Goal: Task Accomplishment & Management: Use online tool/utility

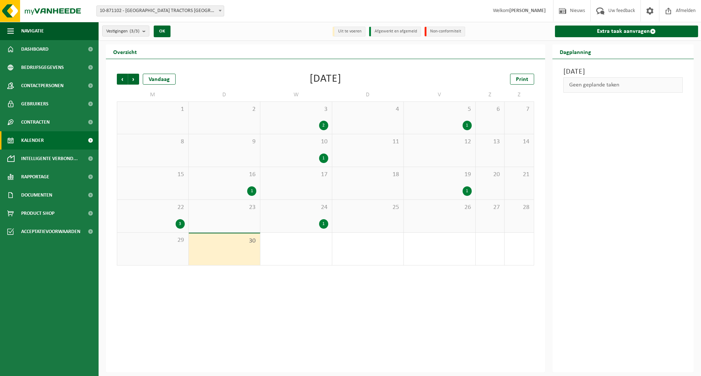
click at [349, 306] on div "Vorige Volgende Vandaag [DATE] Print M D W D V Z Z 1 2 3 2 4 5 1 6 7 8 9 10 1 1…" at bounding box center [325, 216] width 439 height 314
click at [616, 31] on link "Extra taak aanvragen" at bounding box center [626, 32] width 143 height 12
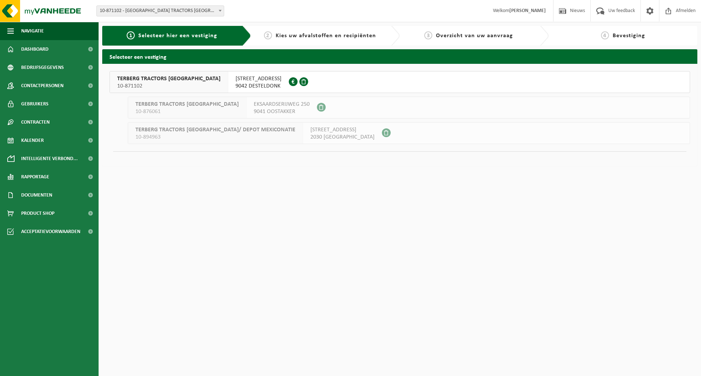
click at [289, 79] on div at bounding box center [299, 82] width 21 height 21
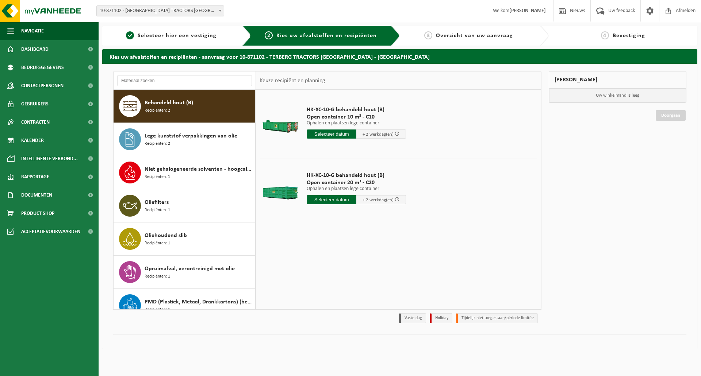
click at [202, 99] on div "Behandeld hout (B) Recipiënten: 2" at bounding box center [199, 106] width 109 height 22
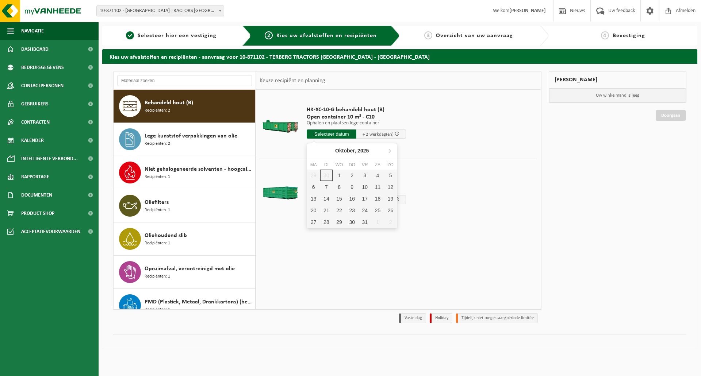
click at [337, 135] on input "text" at bounding box center [332, 134] width 50 height 9
click at [341, 176] on div "1" at bounding box center [339, 176] width 13 height 12
type input "Van 2025-10-01"
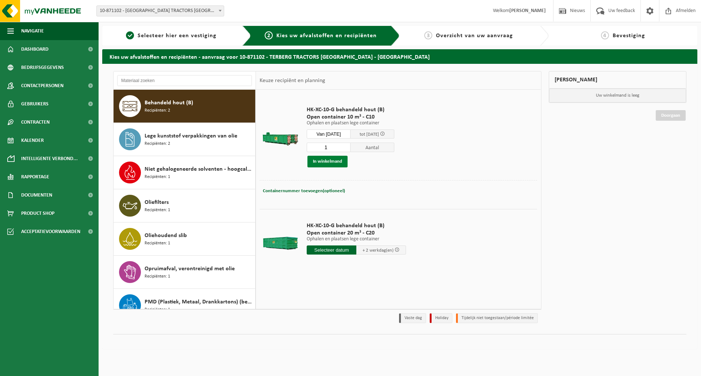
click at [329, 164] on button "In winkelmand" at bounding box center [327, 162] width 40 height 12
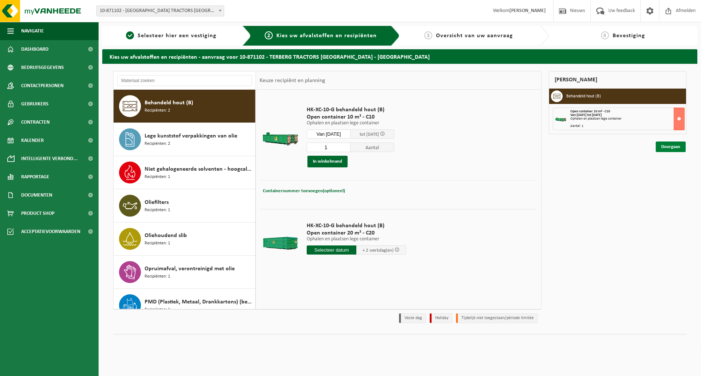
click at [680, 148] on link "Doorgaan" at bounding box center [671, 147] width 30 height 11
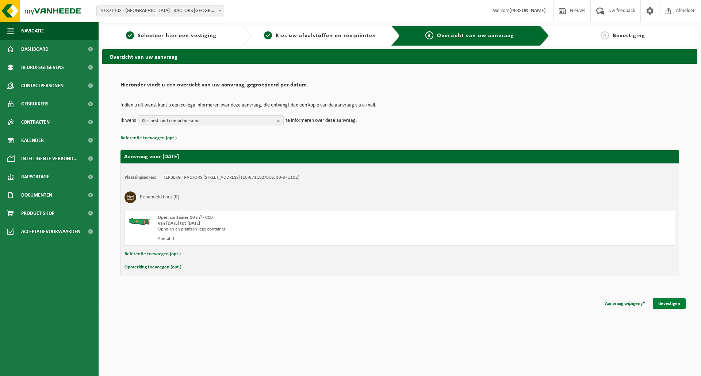
click at [668, 304] on link "Bevestigen" at bounding box center [669, 304] width 33 height 11
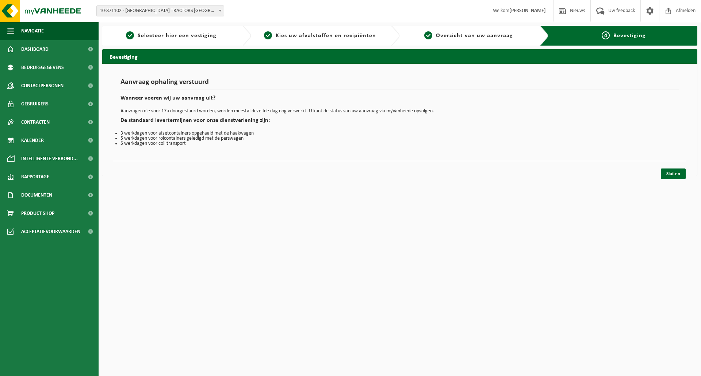
click at [312, 253] on html "Vestiging: 10-871102 - TERBERG TRACTORS [GEOGRAPHIC_DATA] - [GEOGRAPHIC_DATA] 1…" at bounding box center [350, 188] width 701 height 376
